Goal: Task Accomplishment & Management: Complete application form

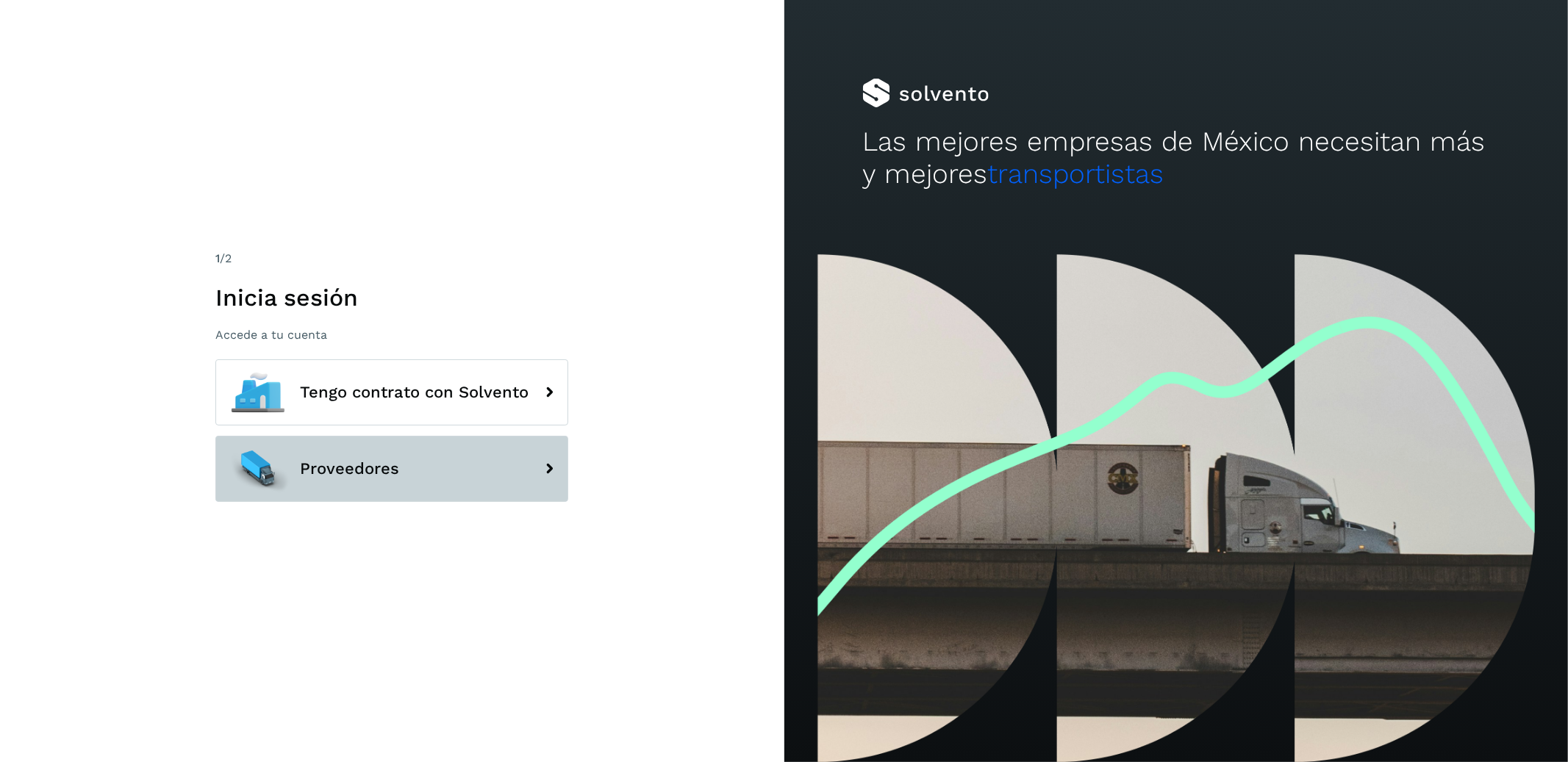
click at [441, 486] on button "Proveedores" at bounding box center [391, 469] width 353 height 66
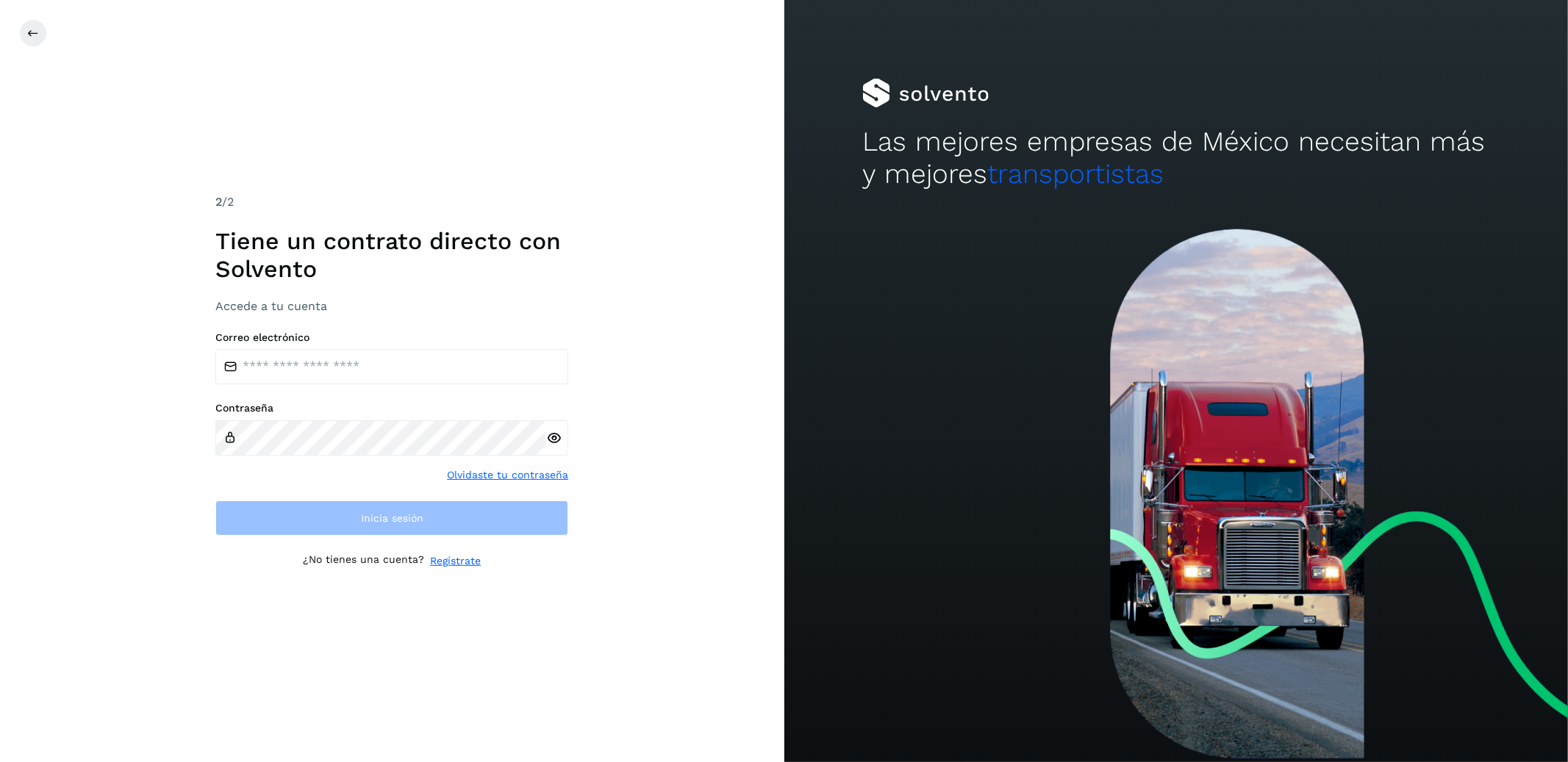
click at [450, 560] on link "Regístrate" at bounding box center [455, 561] width 51 height 16
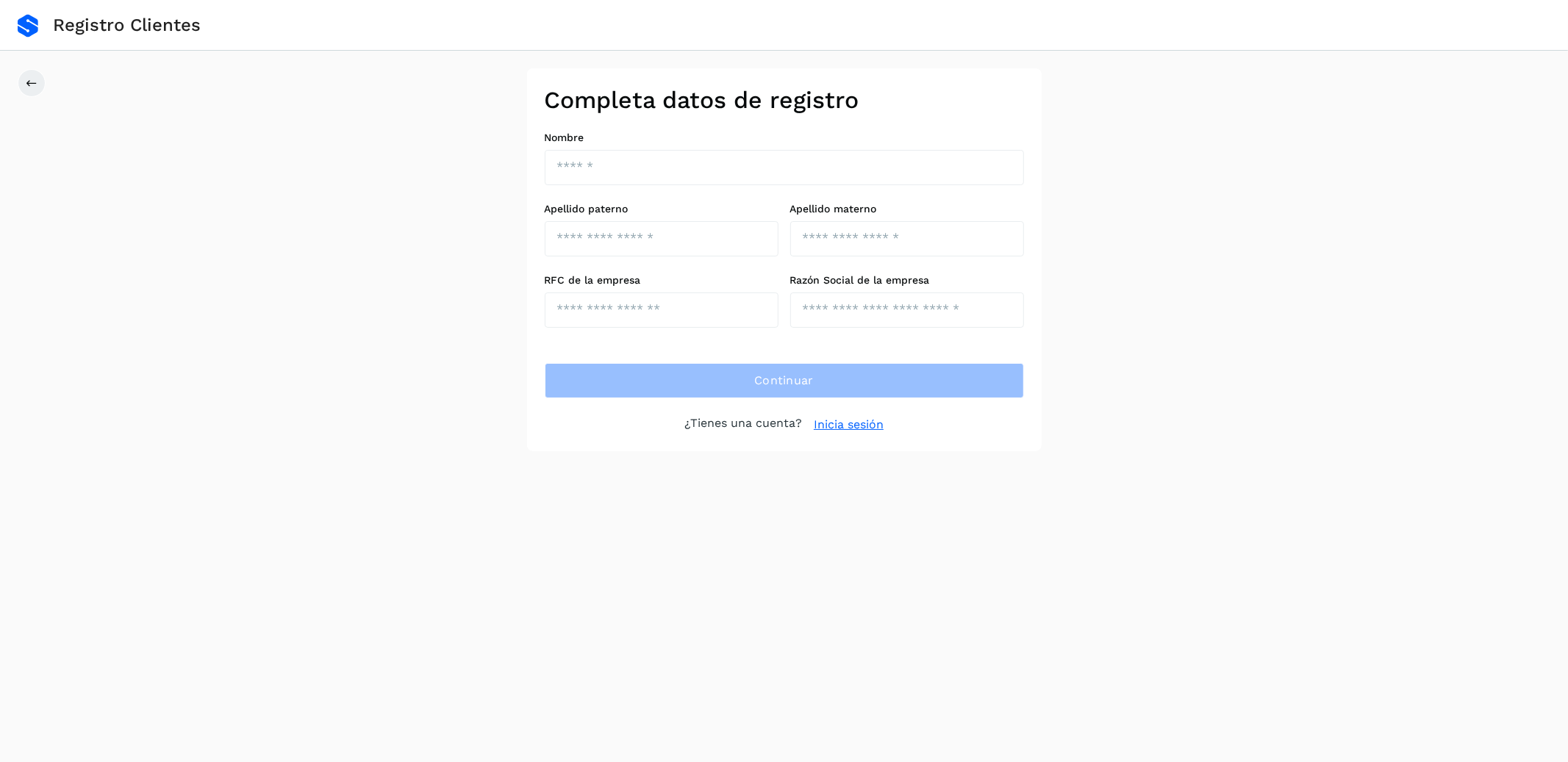
click at [336, 147] on div "Completa datos de registro Nombre Apellido [PERSON_NAME] Apellido materno RFC d…" at bounding box center [784, 259] width 1568 height 383
click at [390, 243] on div "Completa datos de registro Nombre Apellido paterno Apellido materno RFC de la e…" at bounding box center [784, 259] width 1568 height 383
click at [32, 76] on button at bounding box center [31, 82] width 28 height 28
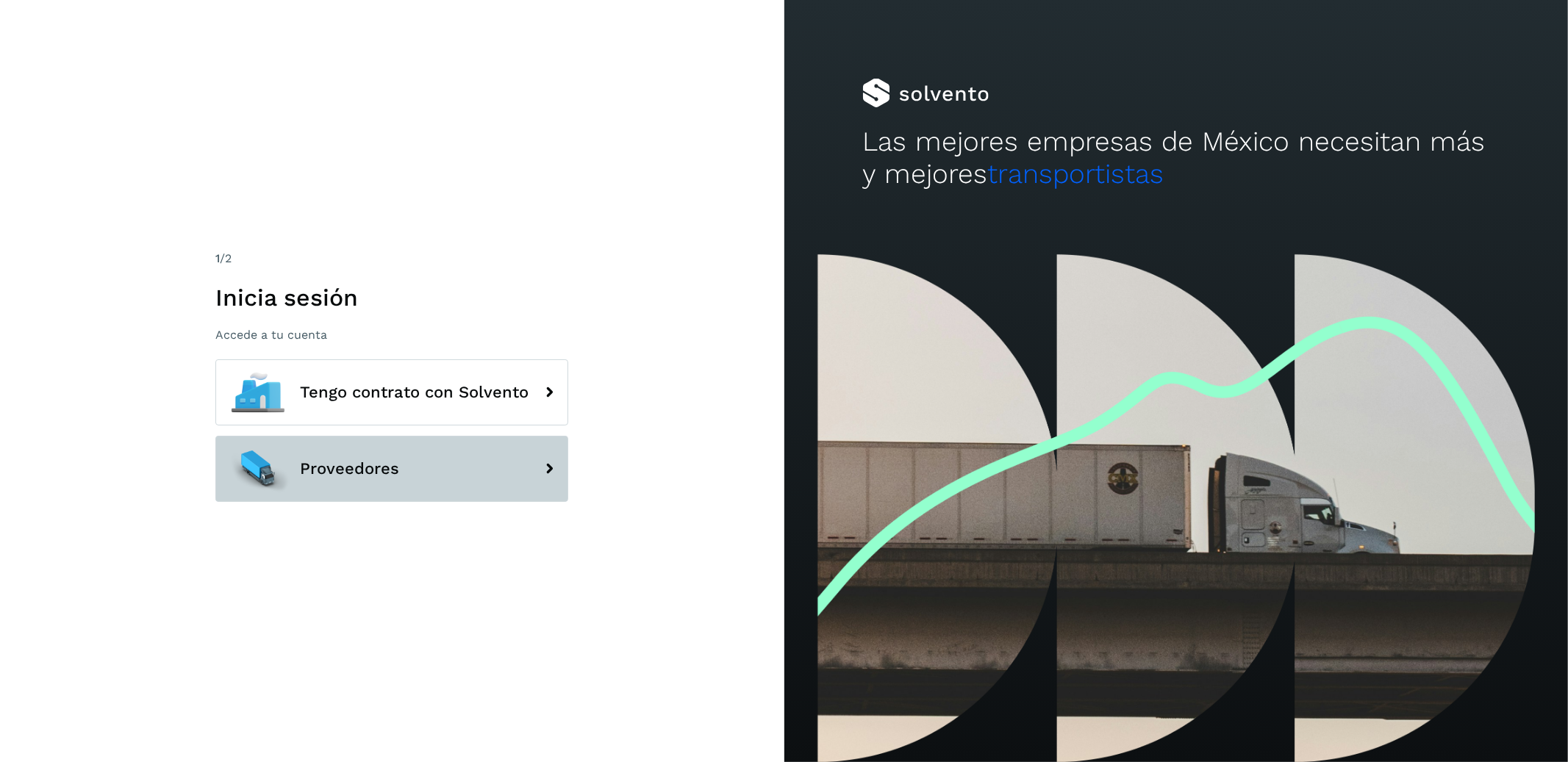
click at [413, 476] on button "Proveedores" at bounding box center [391, 469] width 353 height 66
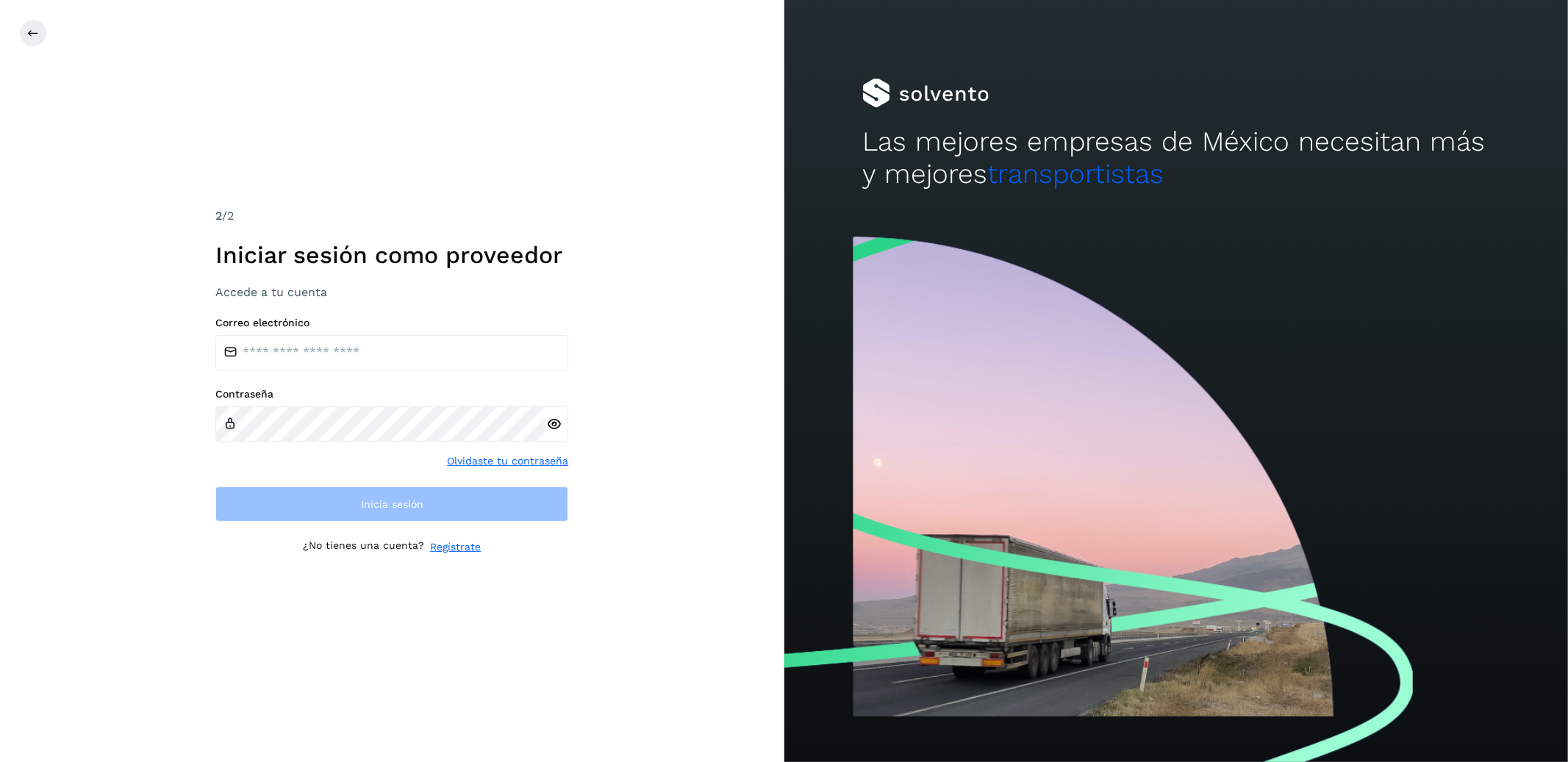
click at [459, 546] on link "Regístrate" at bounding box center [455, 547] width 51 height 16
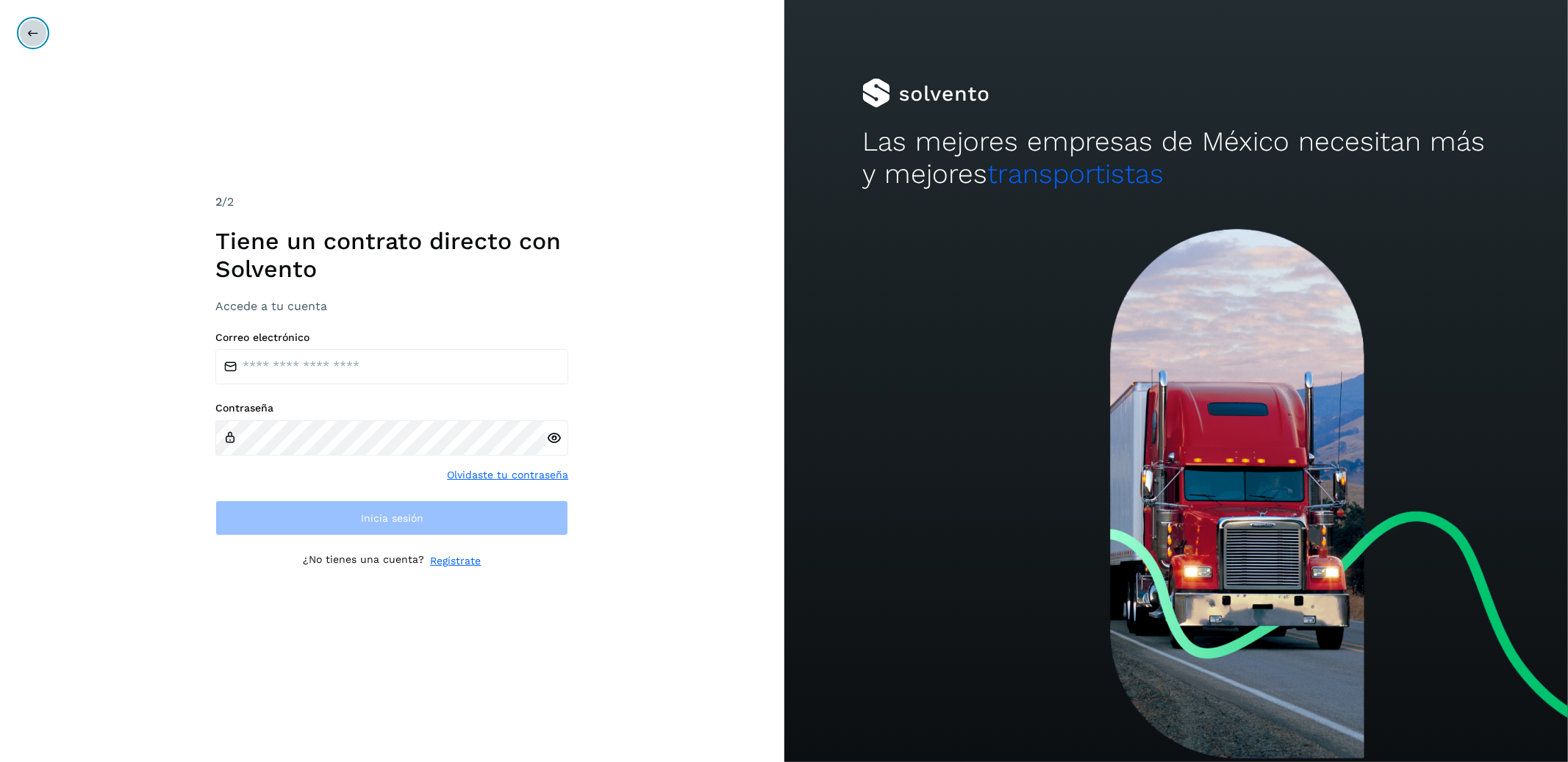
click at [27, 32] on icon at bounding box center [32, 32] width 12 height 12
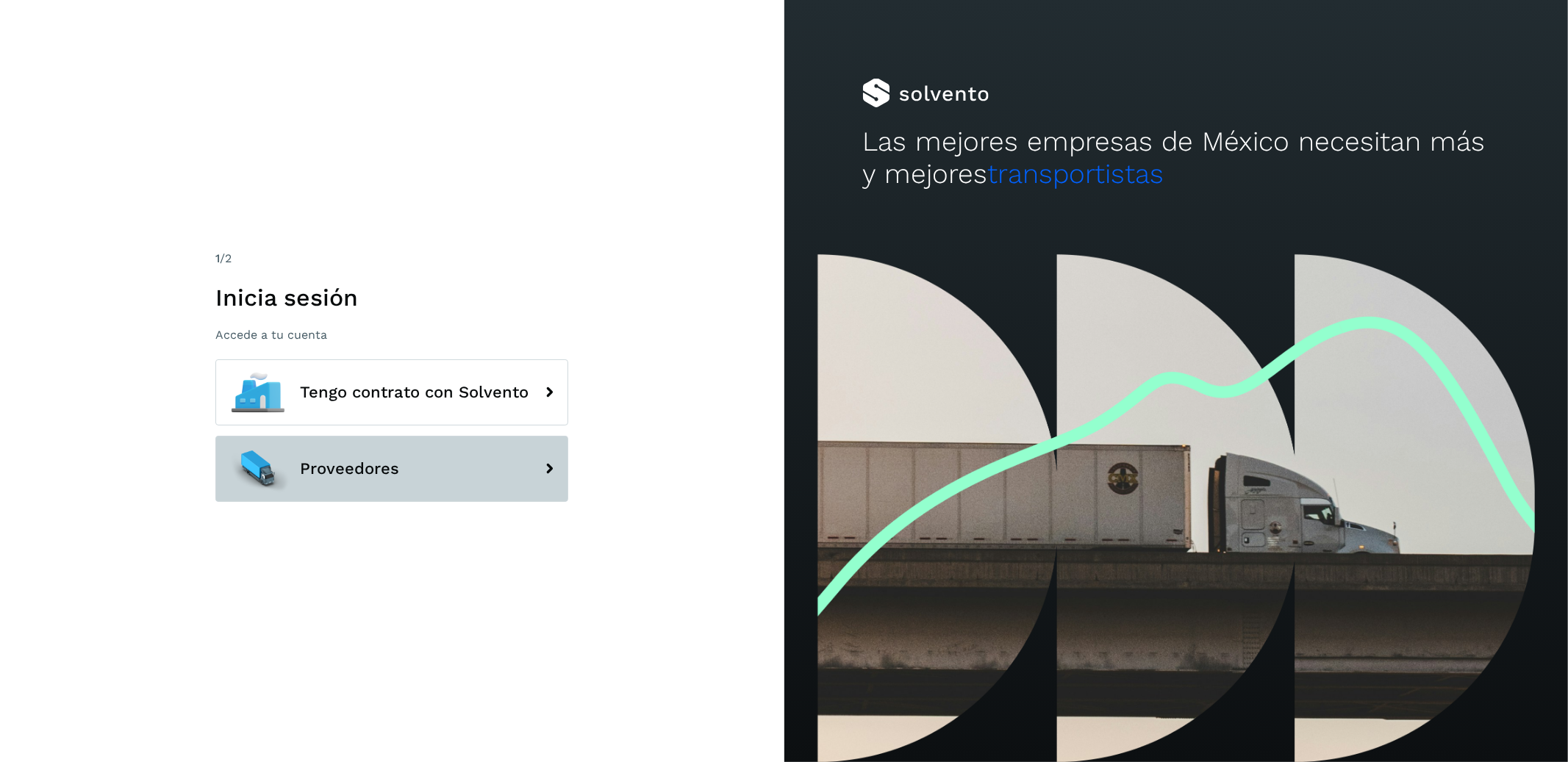
click at [433, 473] on button "Proveedores" at bounding box center [391, 469] width 353 height 66
